Goal: Task Accomplishment & Management: Manage account settings

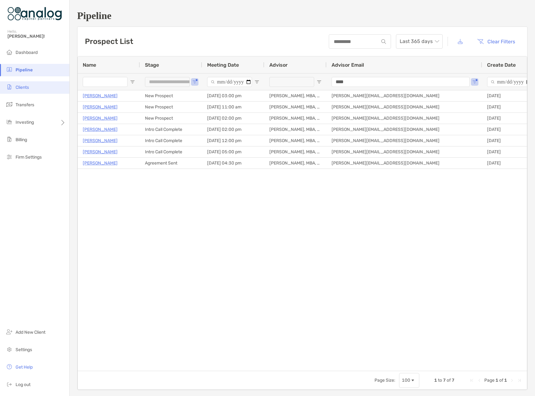
click at [25, 90] on span "Clients" at bounding box center [22, 87] width 13 height 5
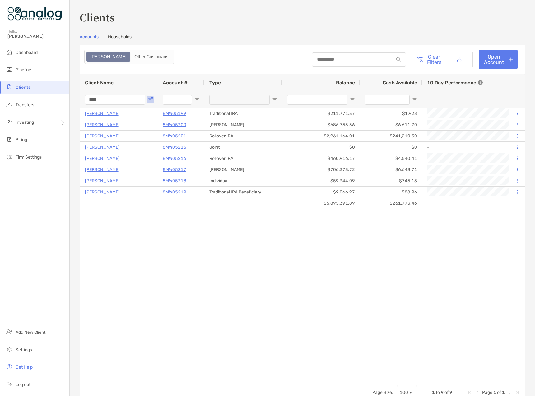
drag, startPoint x: 0, startPoint y: 0, endPoint x: 77, endPoint y: 99, distance: 125.8
click at [77, 100] on div "Clients Accounts Households Zoe Other Custodians Clear Filters Open Account 1 t…" at bounding box center [303, 198] width 466 height 396
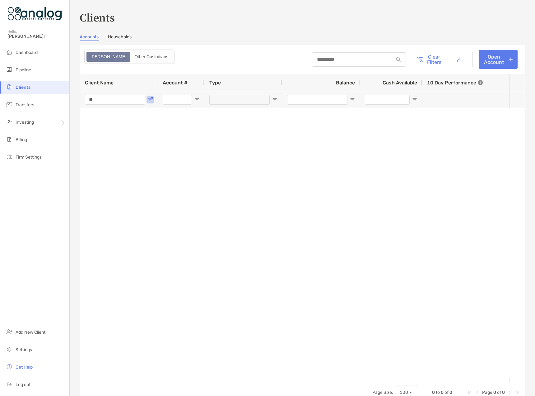
type input "*"
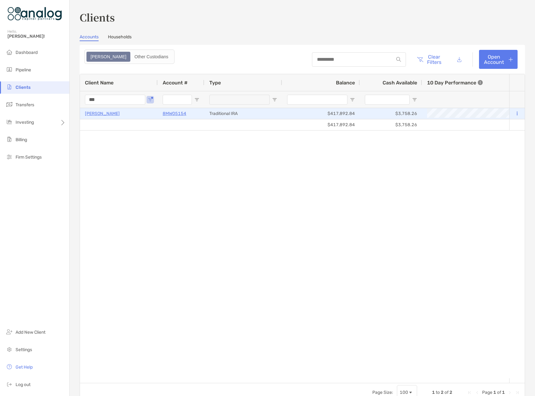
type input "***"
click at [97, 112] on p "[PERSON_NAME]" at bounding box center [102, 114] width 35 height 8
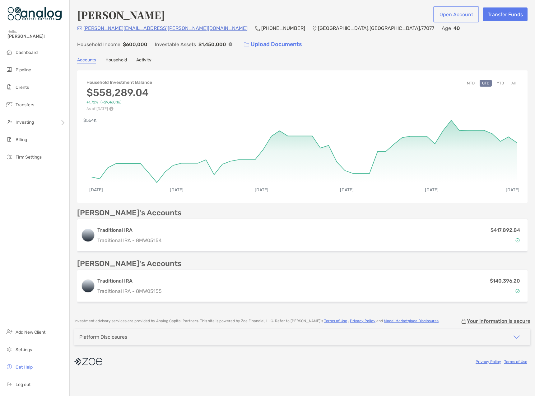
click at [464, 16] on button "Open Account" at bounding box center [456, 14] width 43 height 14
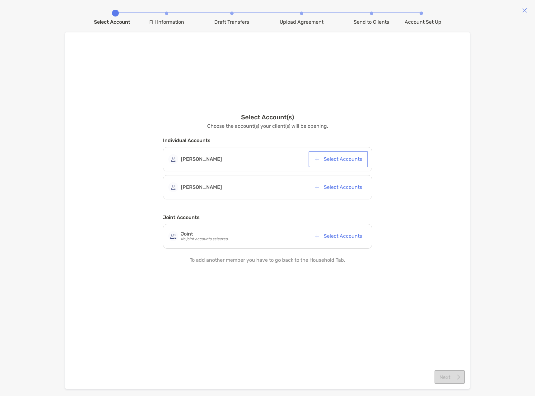
click at [343, 160] on button "Select Accounts" at bounding box center [338, 159] width 57 height 14
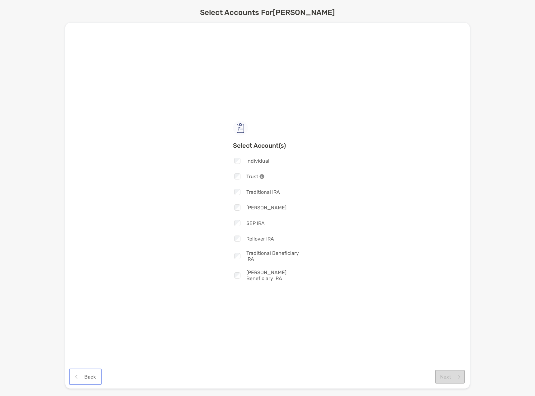
click at [93, 377] on button "Back" at bounding box center [85, 376] width 30 height 14
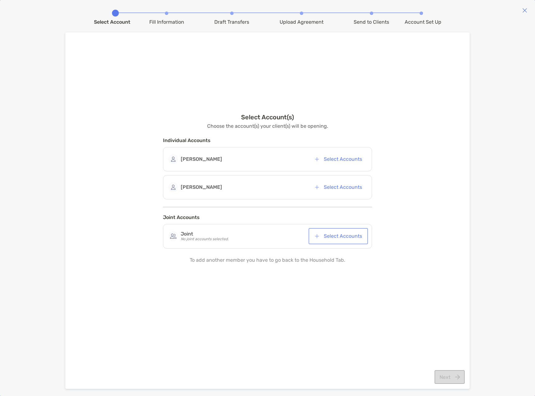
click at [347, 236] on button "Select Accounts" at bounding box center [338, 236] width 57 height 14
click at [397, 223] on div "Select Account(s) Choose the account(s) your client(s) will be opening. Individ…" at bounding box center [267, 200] width 395 height 310
click at [344, 239] on button "button" at bounding box center [343, 235] width 15 height 14
click at [414, 219] on div "Select Account(s) Choose the account(s) your client(s) will be opening. Individ…" at bounding box center [267, 200] width 395 height 310
click at [343, 187] on button "Select Accounts" at bounding box center [338, 187] width 57 height 14
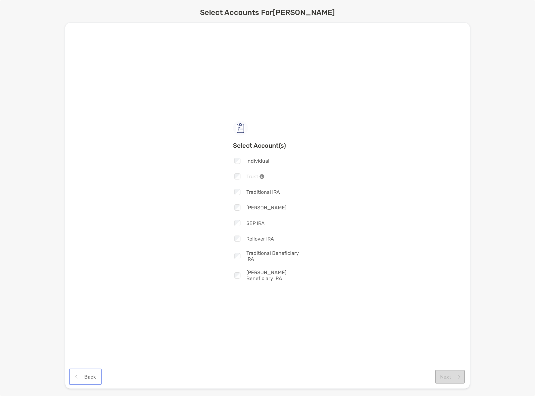
click at [92, 378] on button "Back" at bounding box center [85, 376] width 30 height 14
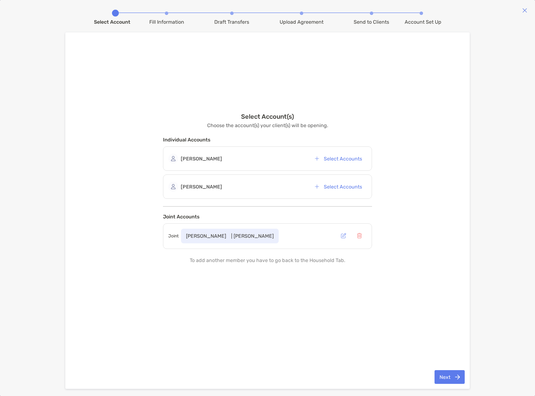
click at [525, 11] on img at bounding box center [525, 10] width 5 height 5
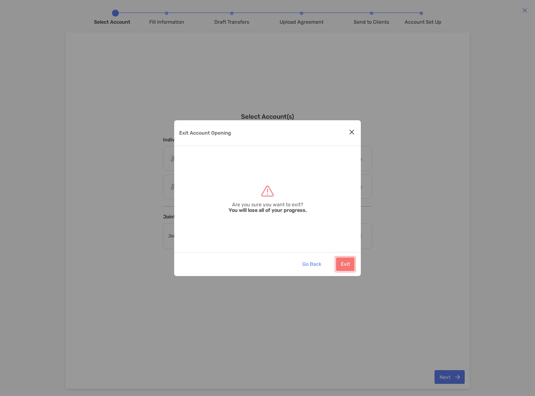
click at [343, 264] on button "Exit" at bounding box center [345, 264] width 19 height 14
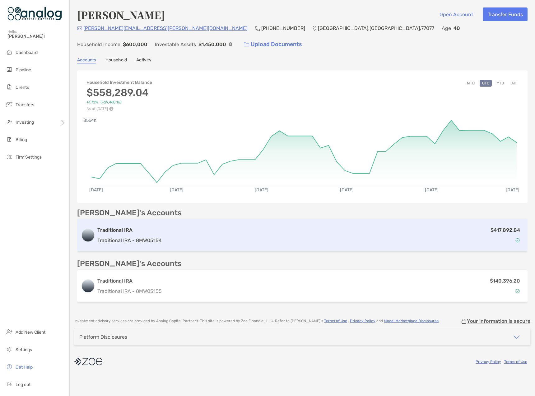
click at [383, 226] on div "$417,892.84" at bounding box center [344, 235] width 360 height 18
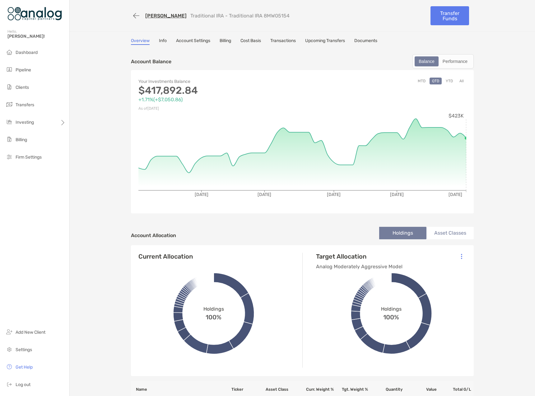
click at [461, 82] on button "All" at bounding box center [461, 80] width 9 height 7
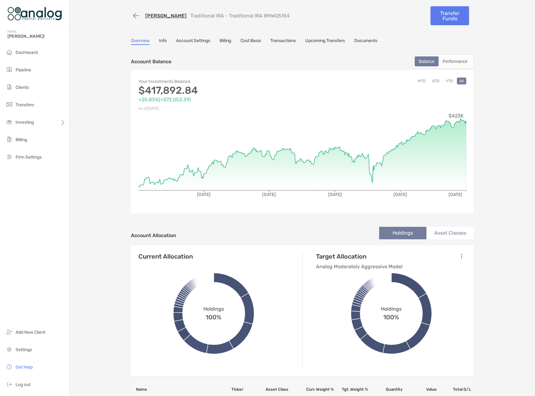
click at [375, 39] on link "Documents" at bounding box center [366, 41] width 23 height 7
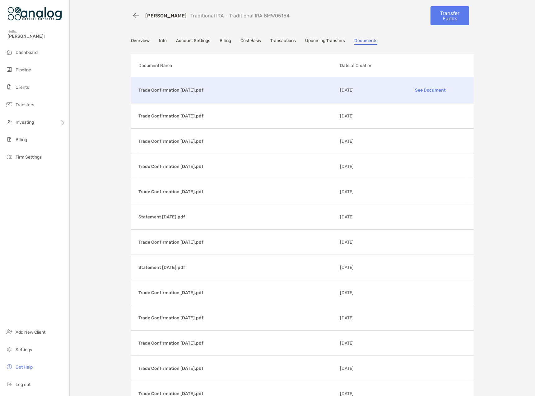
click at [434, 91] on p "See Document" at bounding box center [430, 90] width 72 height 11
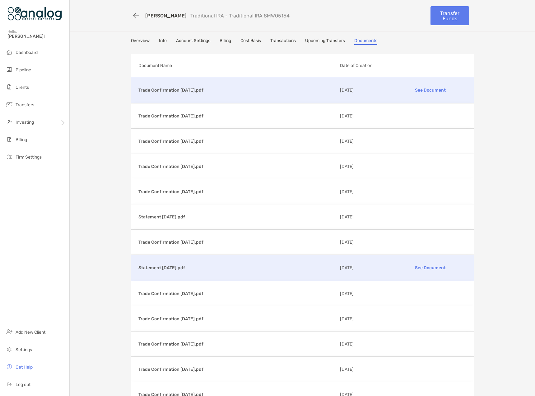
click at [416, 267] on p "See Document" at bounding box center [430, 267] width 72 height 11
click at [31, 68] on span "Pipeline" at bounding box center [24, 69] width 16 height 5
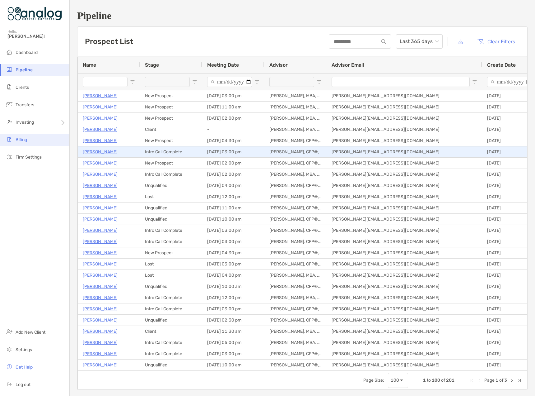
type input "**********"
type input "****"
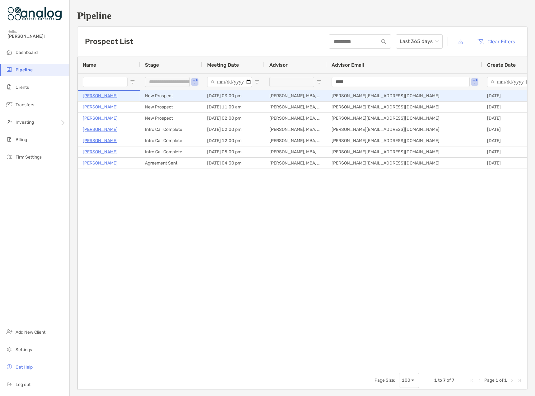
click at [92, 98] on p "[PERSON_NAME]" at bounding box center [100, 96] width 35 height 8
